Goal: Information Seeking & Learning: Learn about a topic

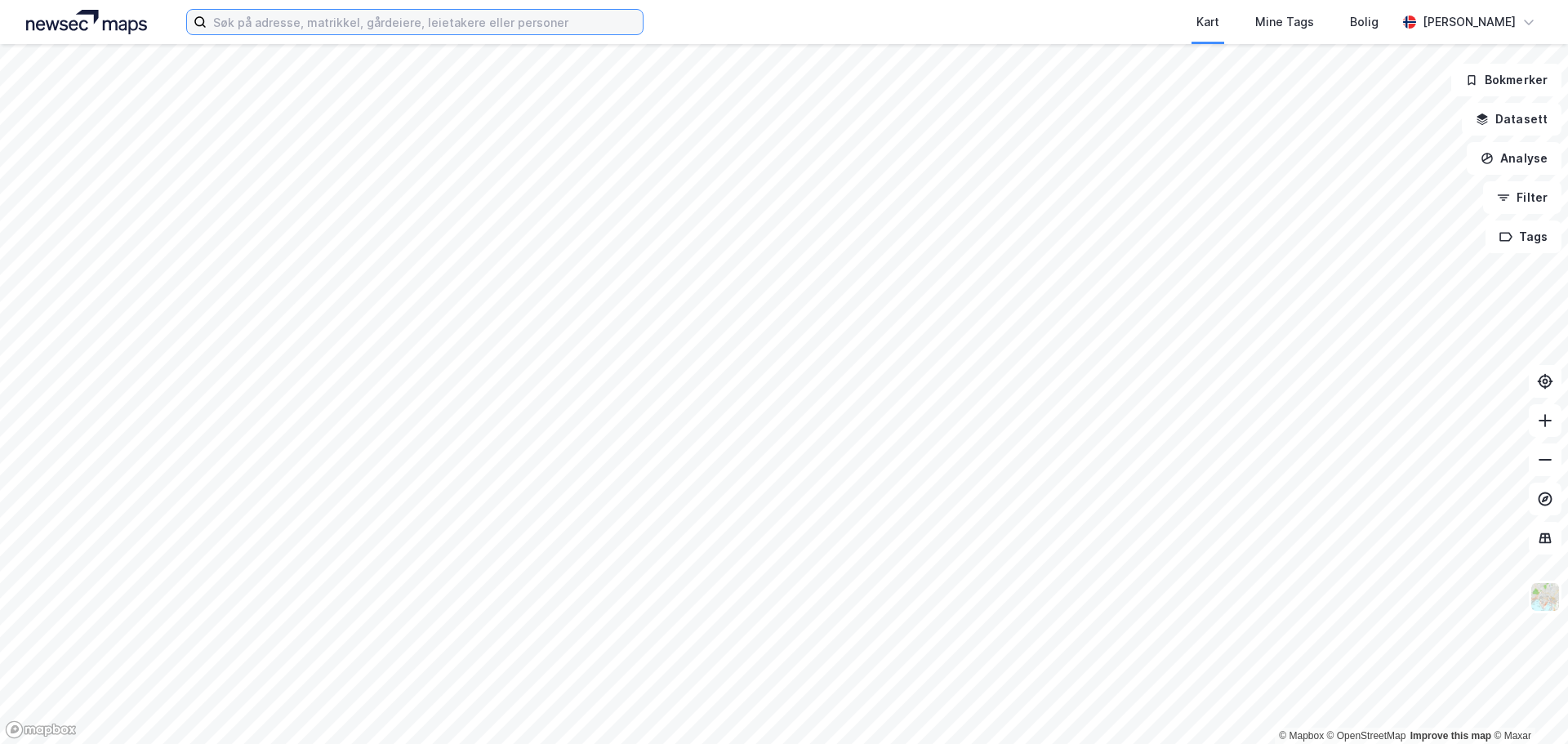
click at [246, 20] on input at bounding box center [424, 22] width 437 height 25
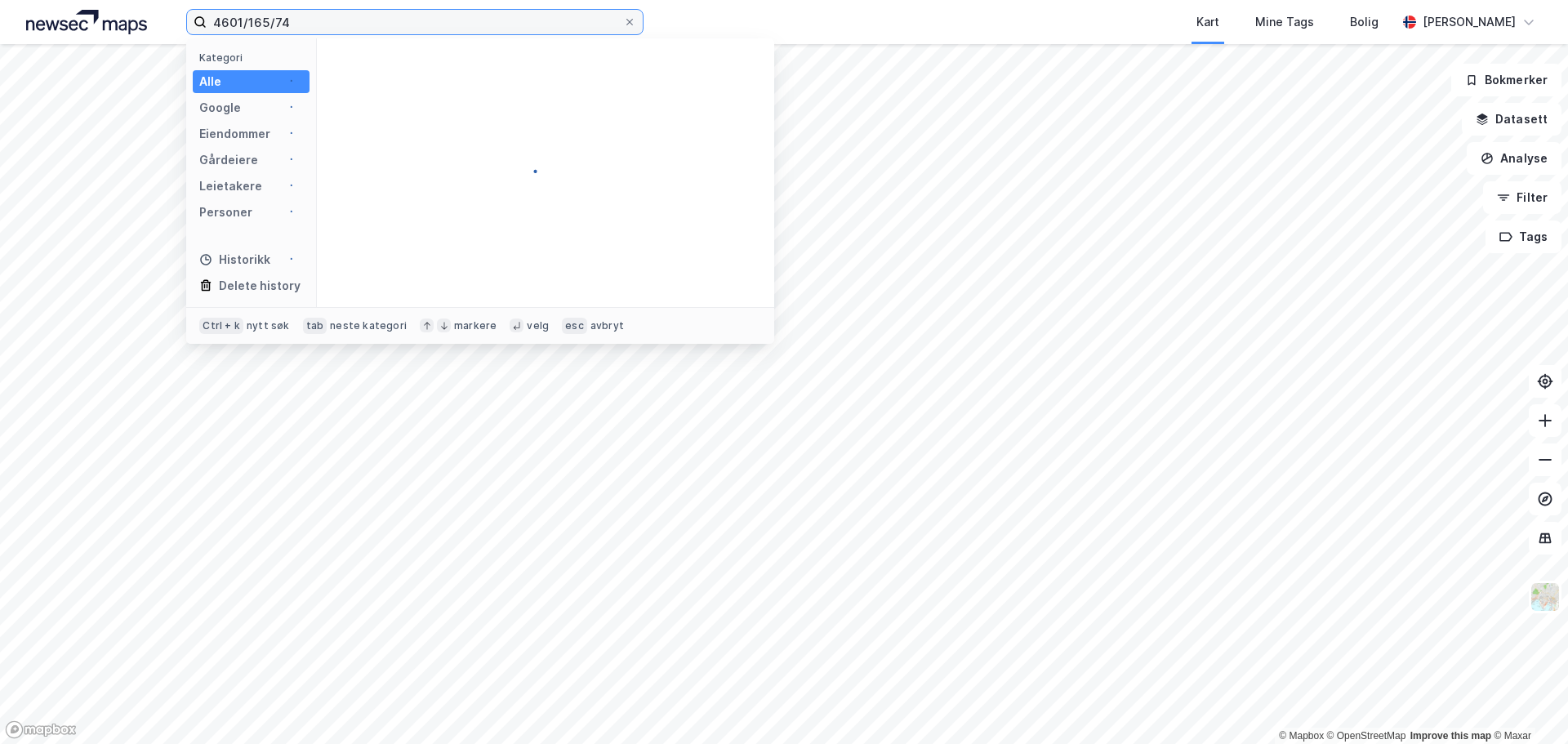
type input "4601/165/74"
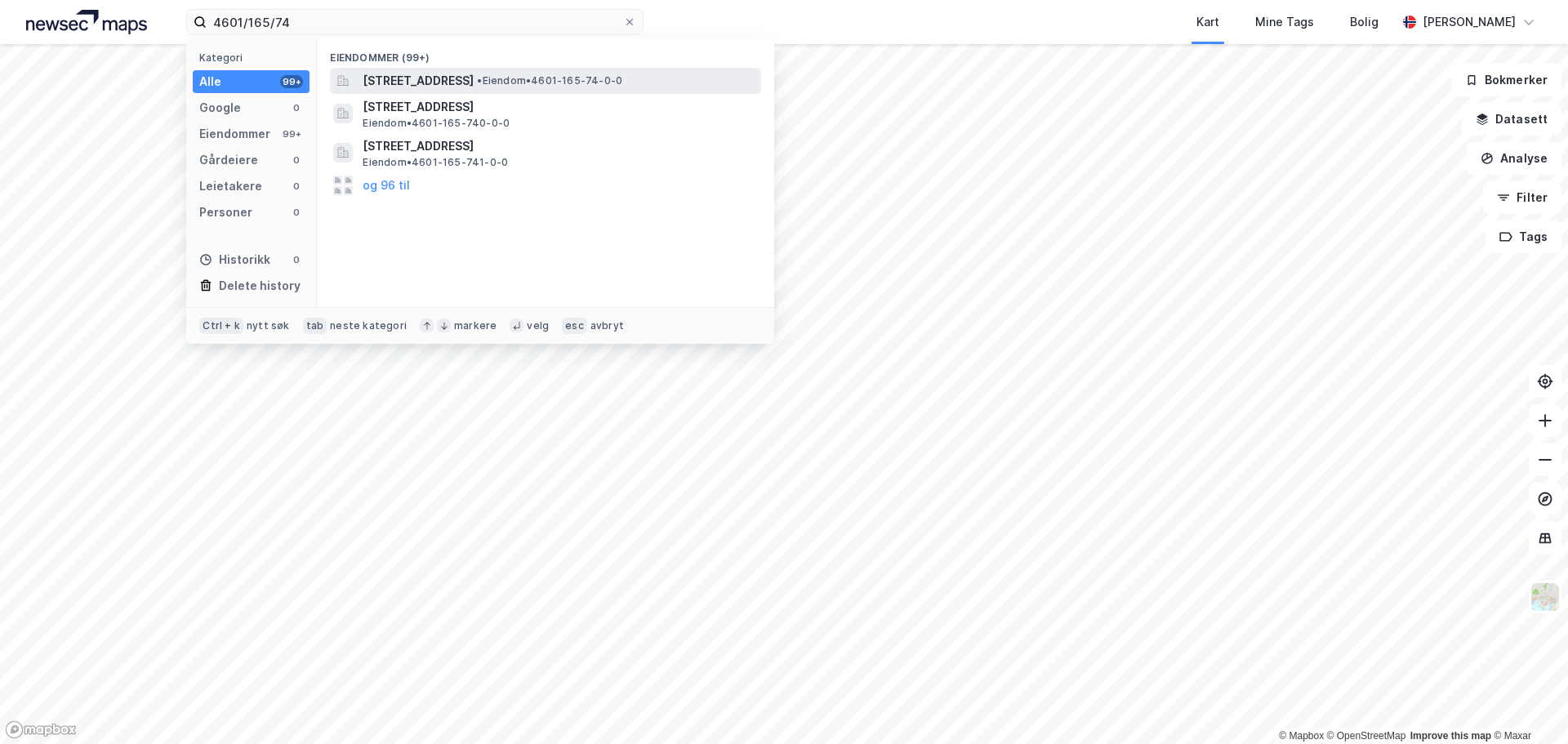
click at [406, 73] on span "C. Sundts gate 50, 5004, BERGEN, BERGEN" at bounding box center [418, 81] width 111 height 19
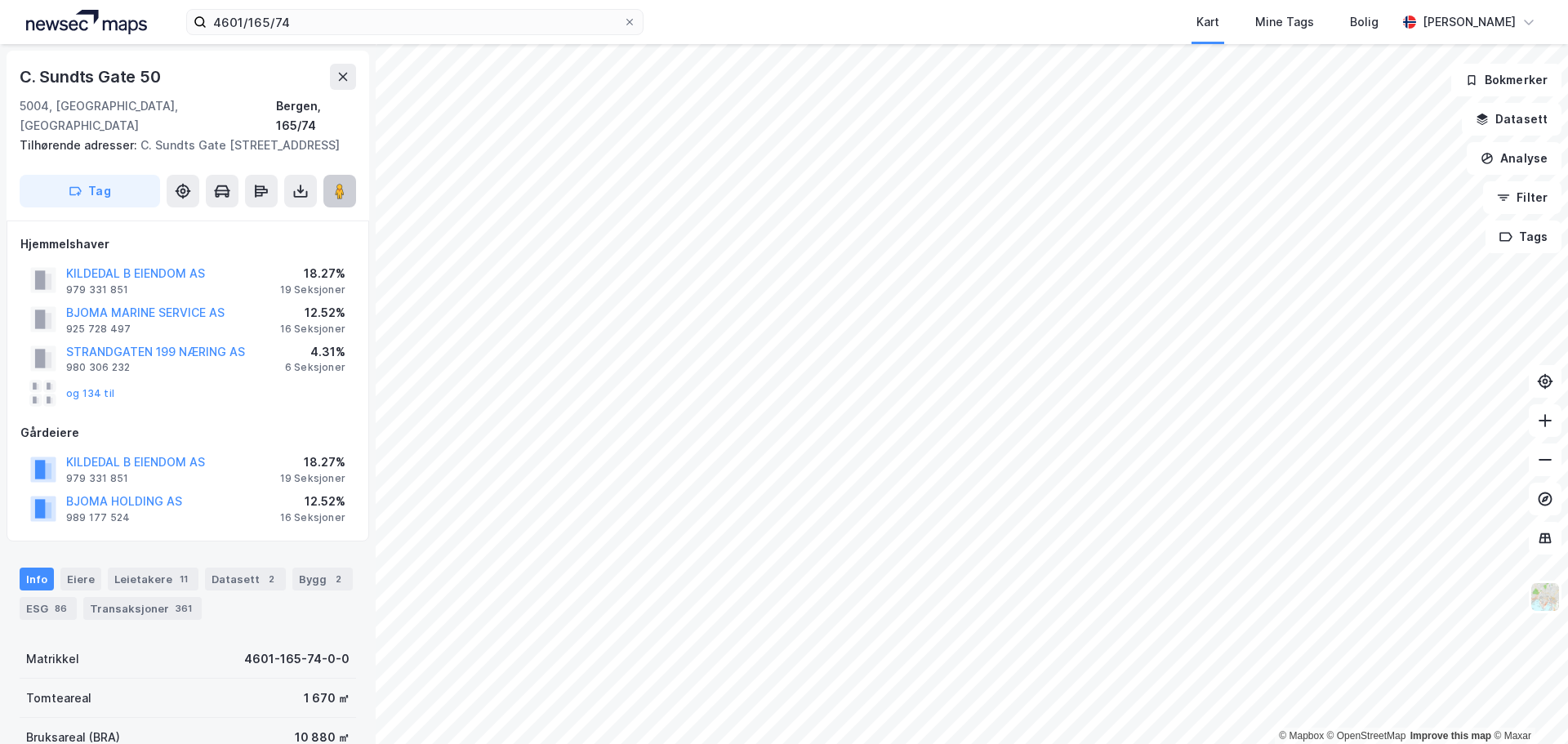
click at [348, 191] on button at bounding box center [339, 191] width 33 height 33
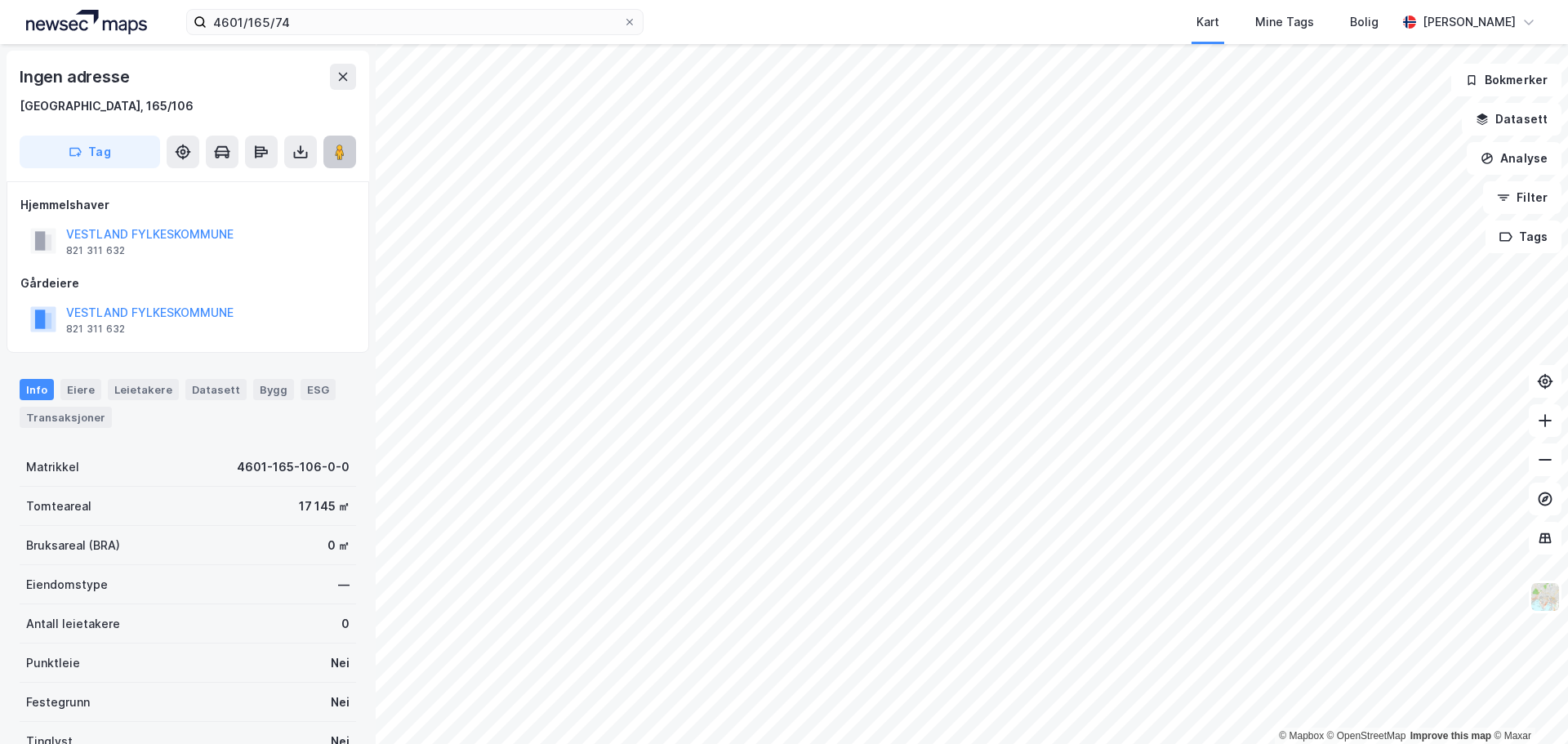
click at [343, 152] on image at bounding box center [339, 152] width 10 height 17
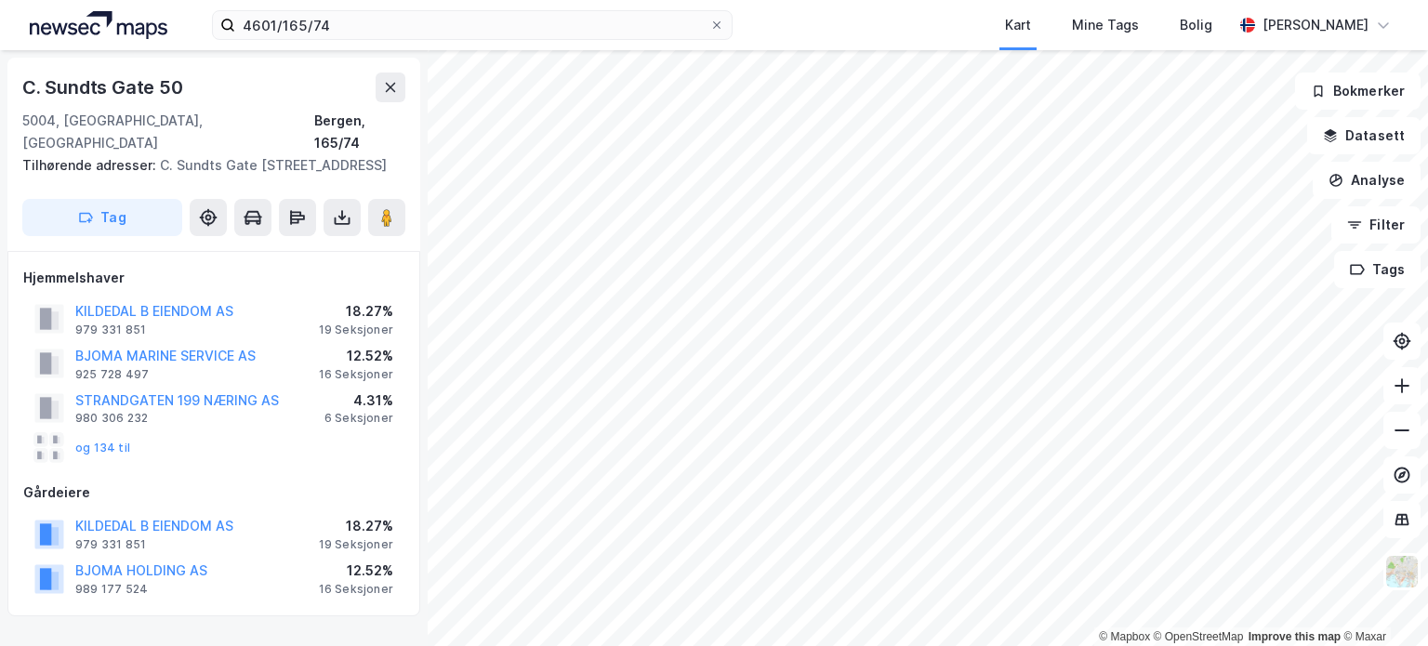
click at [206, 294] on div "Hjemmelshaver KILDEDAL B EIENDOM AS 979 331 851 18.27% 19 Seksjoner BJOMA MARIN…" at bounding box center [213, 367] width 381 height 201
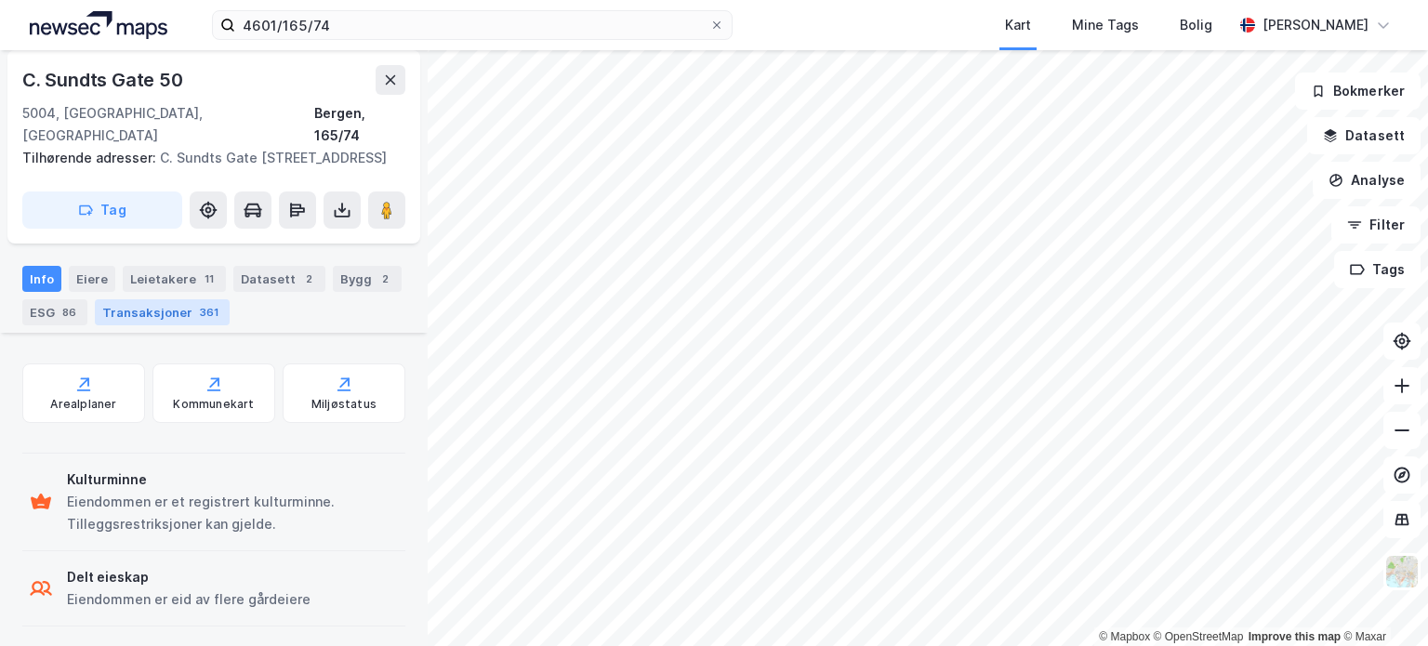
scroll to position [651, 0]
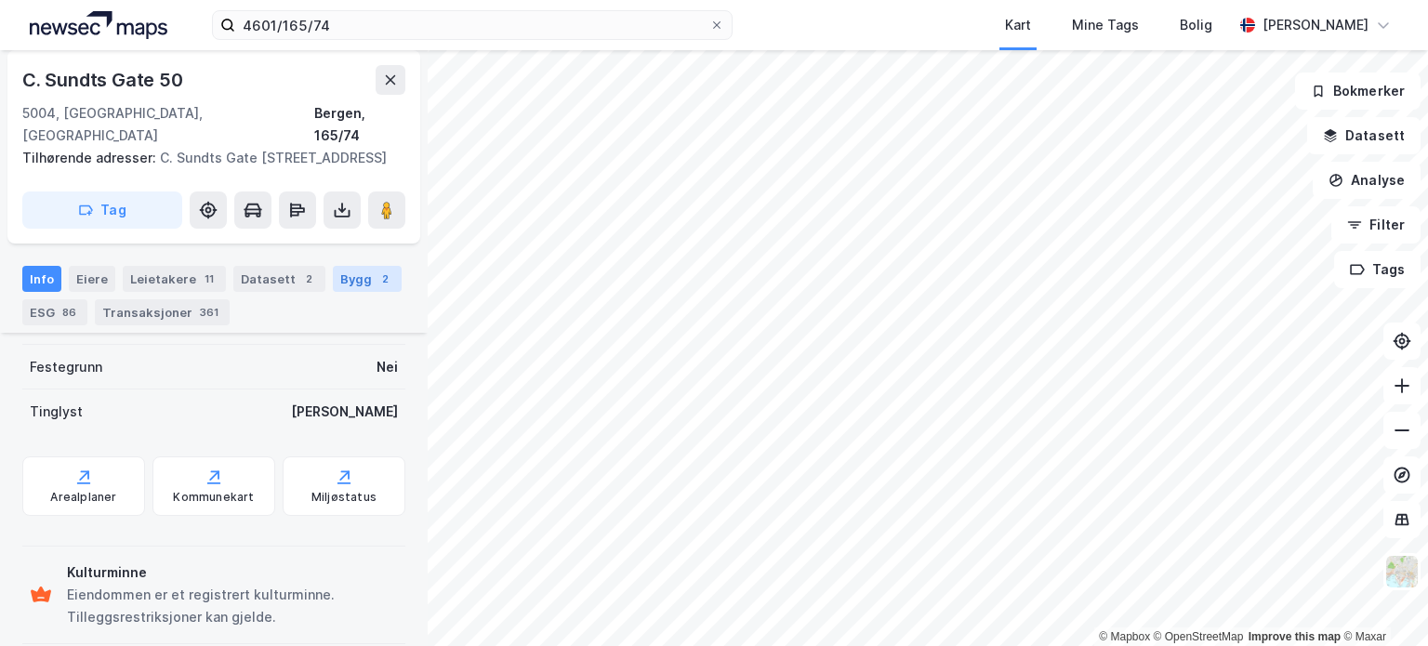
click at [339, 284] on div "Bygg 2" at bounding box center [367, 279] width 69 height 26
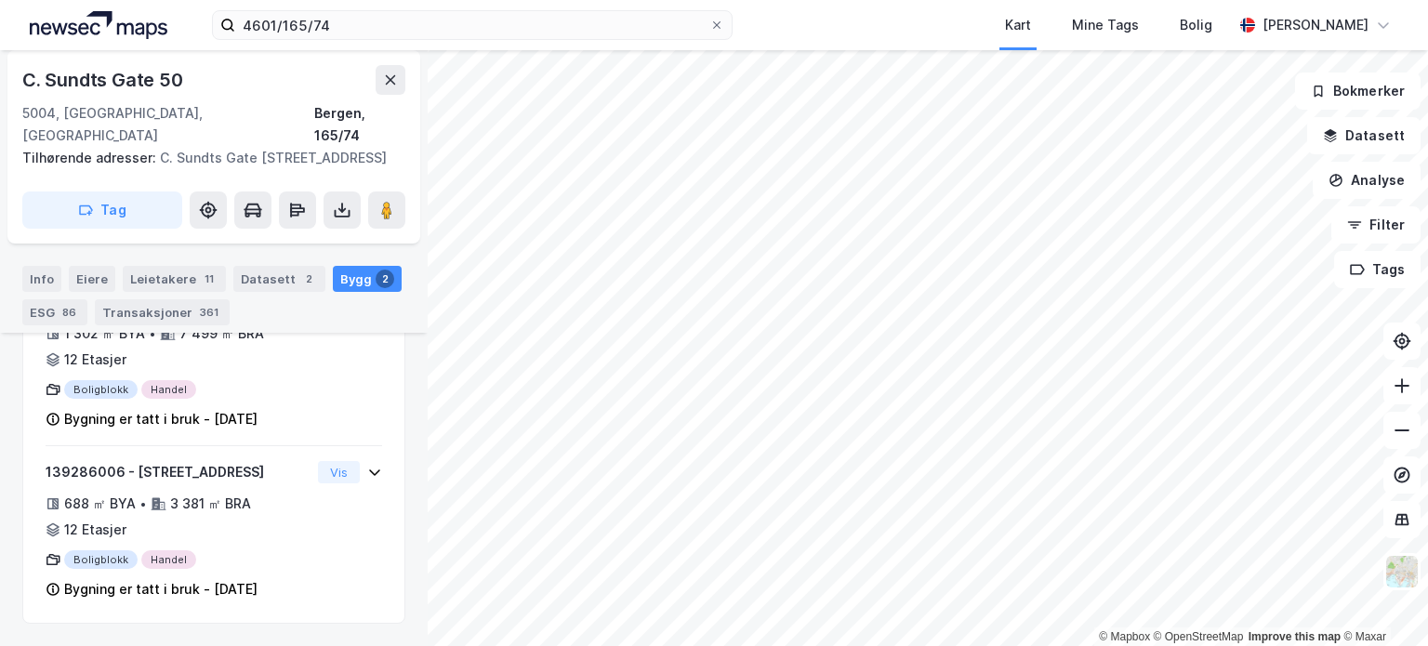
scroll to position [565, 0]
click at [380, 204] on icon at bounding box center [387, 210] width 19 height 19
click at [63, 304] on div "86" at bounding box center [69, 312] width 21 height 19
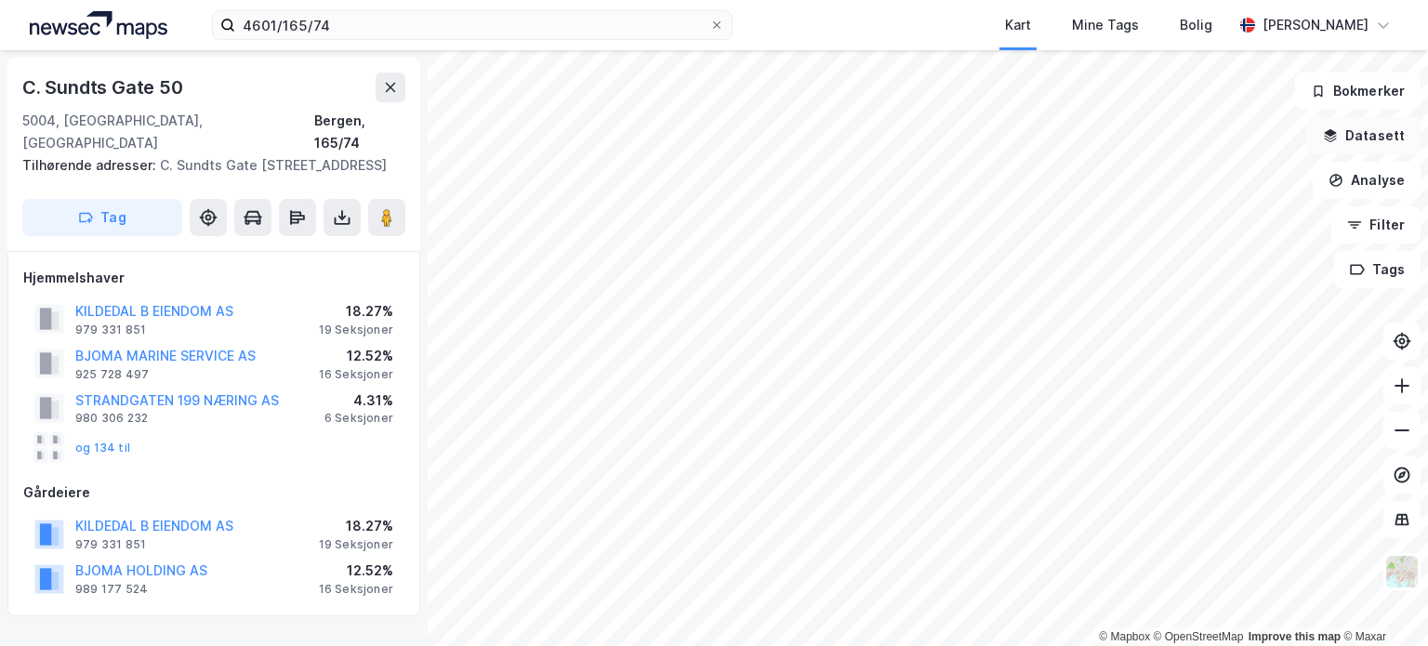
click at [1354, 137] on button "Datasett" at bounding box center [1363, 135] width 113 height 37
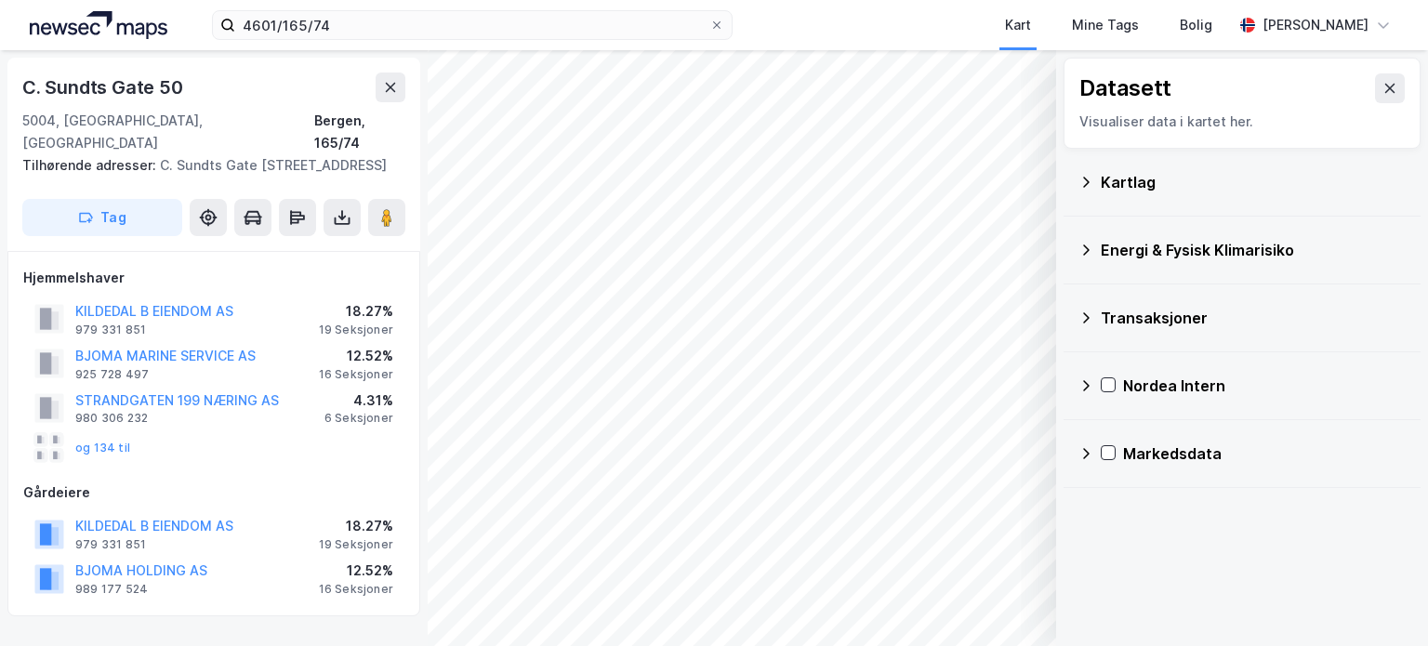
click at [1084, 246] on icon at bounding box center [1086, 250] width 15 height 15
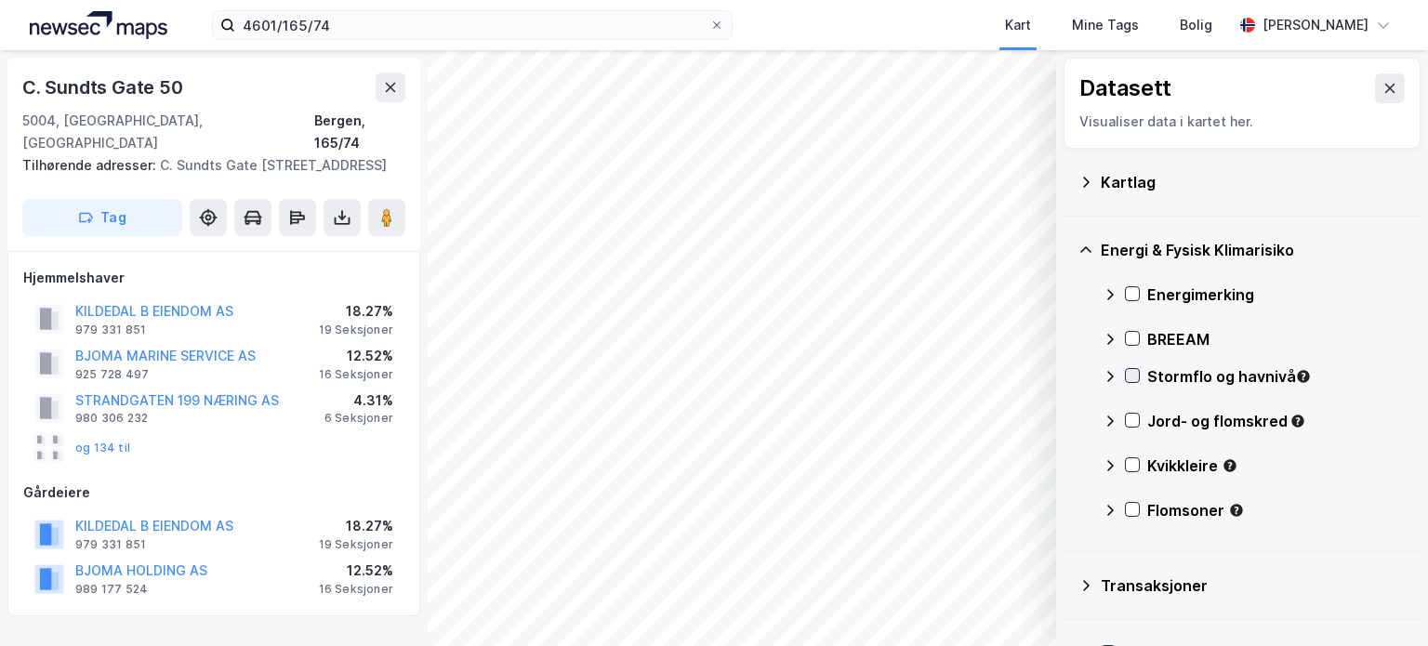
click at [1132, 375] on icon at bounding box center [1132, 375] width 13 height 13
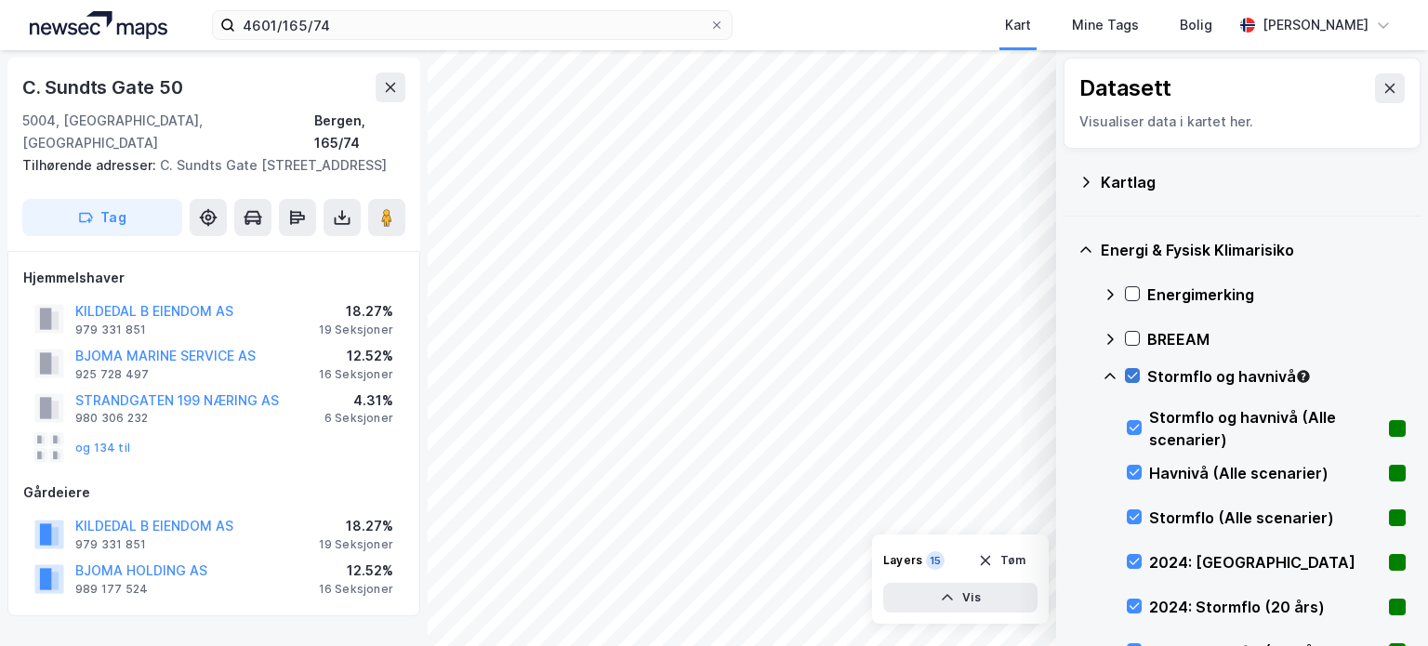
click at [1132, 375] on icon at bounding box center [1132, 375] width 13 height 13
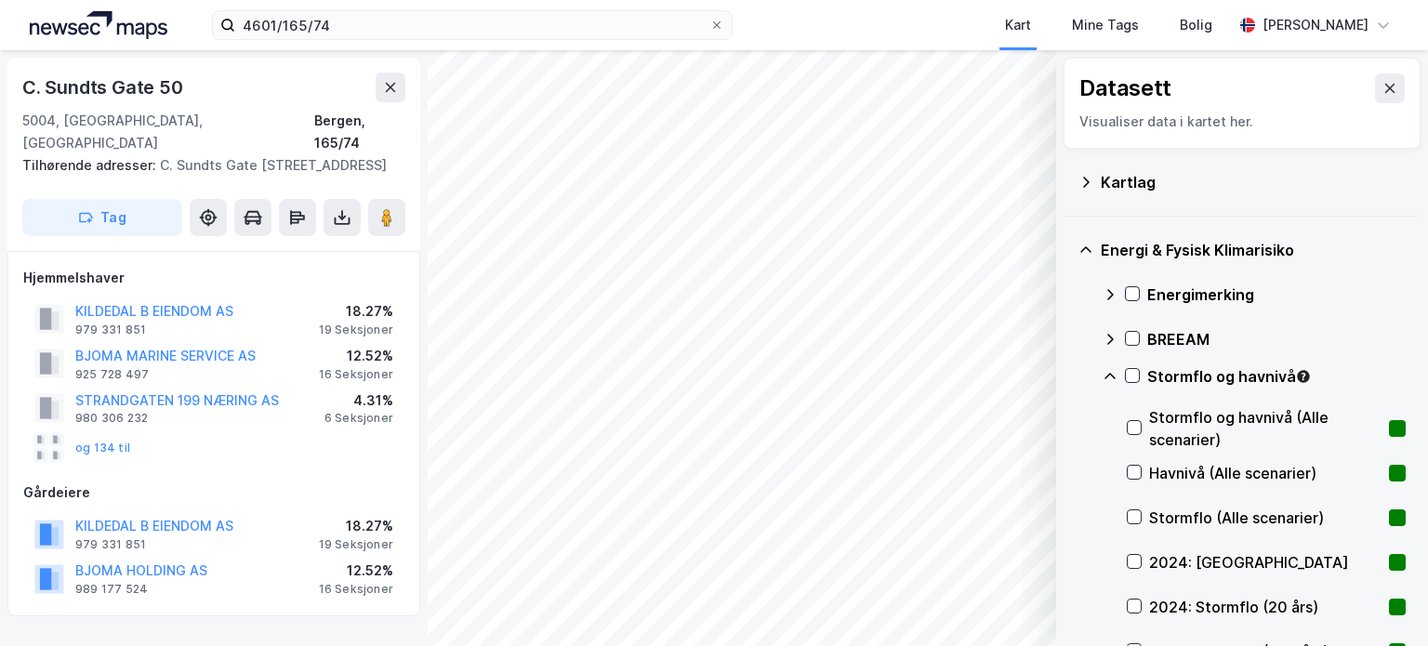
scroll to position [186, 0]
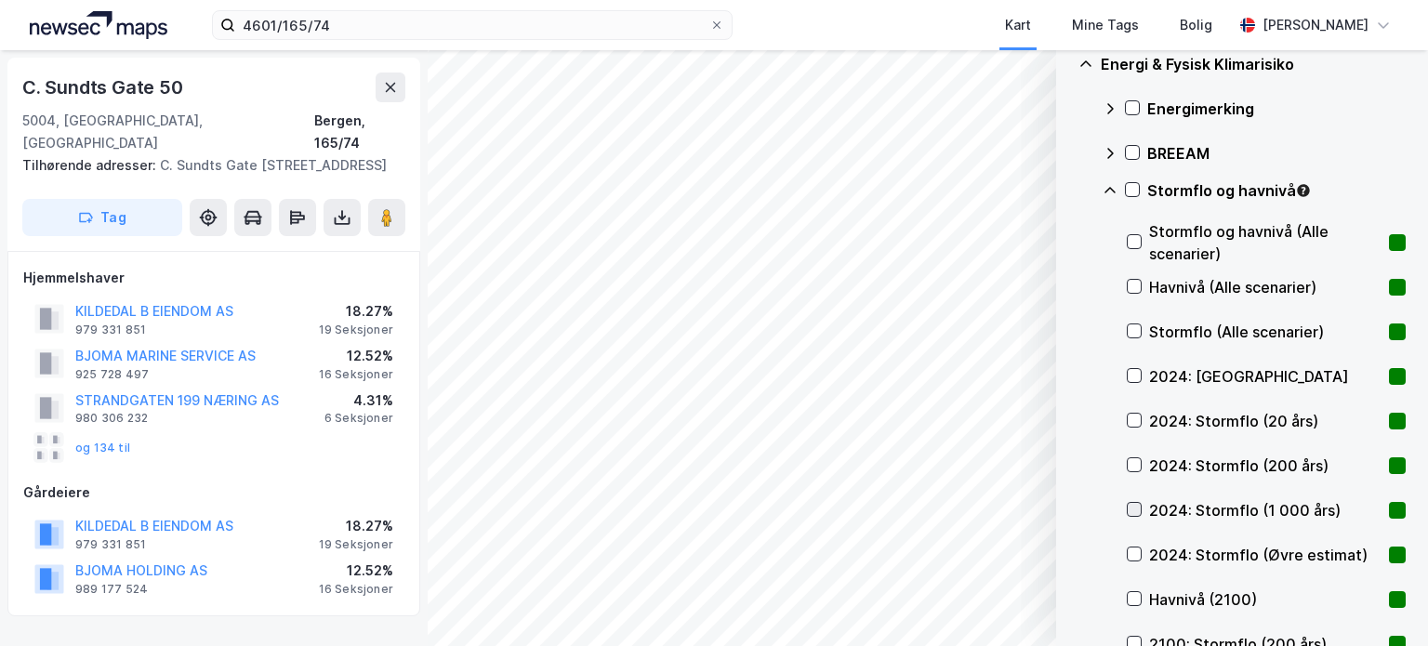
click at [1135, 514] on icon at bounding box center [1134, 509] width 13 height 13
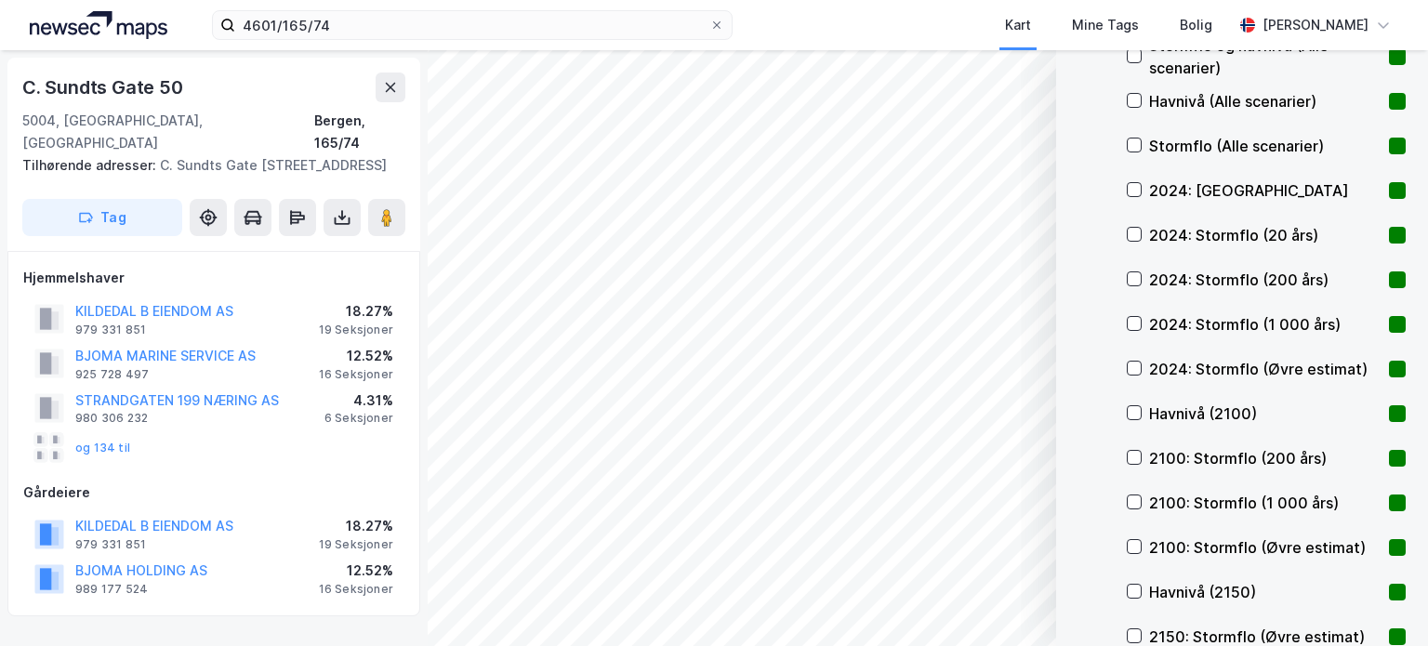
scroll to position [465, 0]
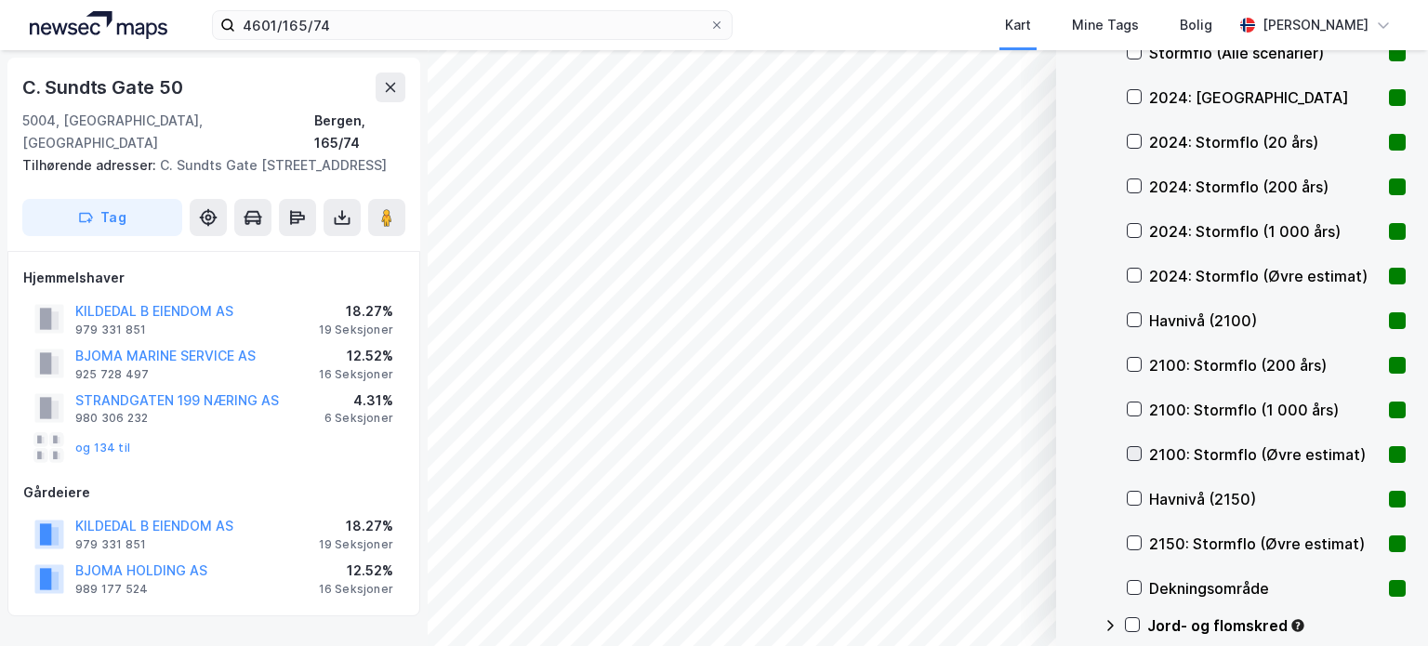
click at [1138, 451] on icon at bounding box center [1135, 454] width 10 height 7
click at [1134, 403] on icon at bounding box center [1134, 409] width 13 height 13
click at [1132, 447] on icon at bounding box center [1134, 453] width 13 height 13
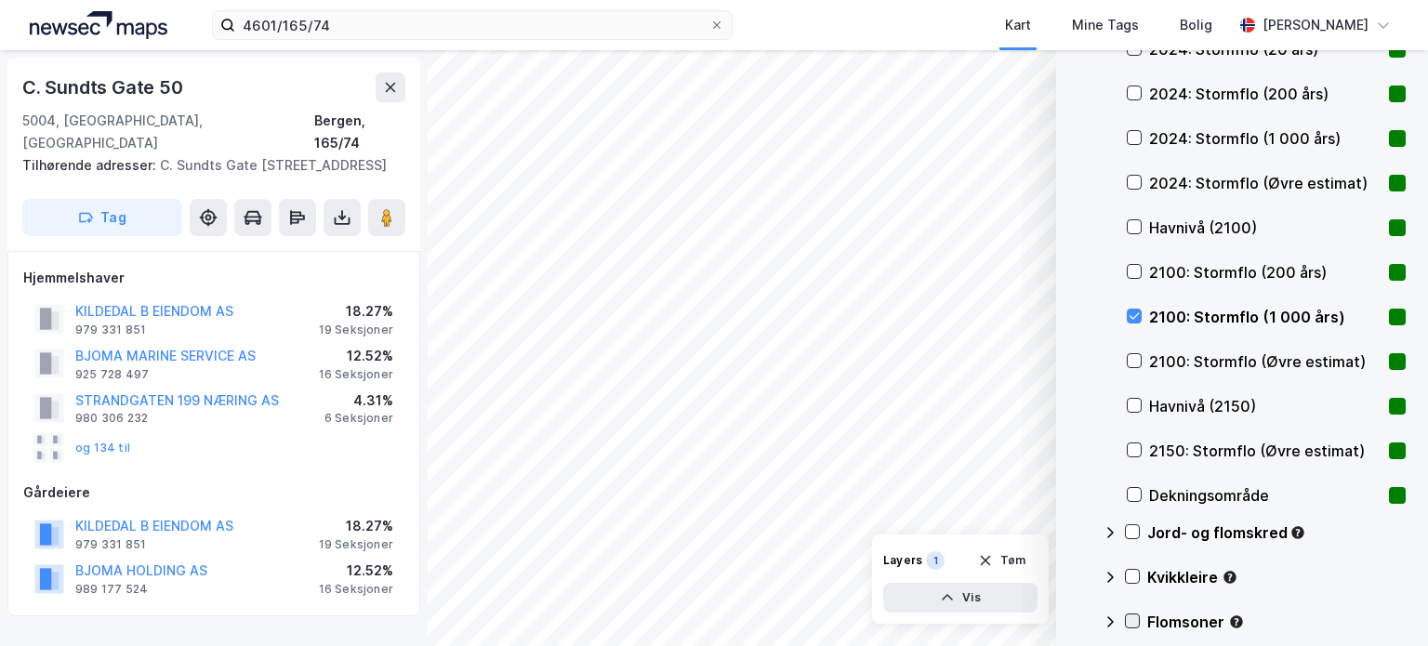
click at [1134, 617] on icon at bounding box center [1132, 621] width 13 height 13
click at [1134, 320] on icon at bounding box center [1134, 316] width 13 height 13
